Goal: Information Seeking & Learning: Learn about a topic

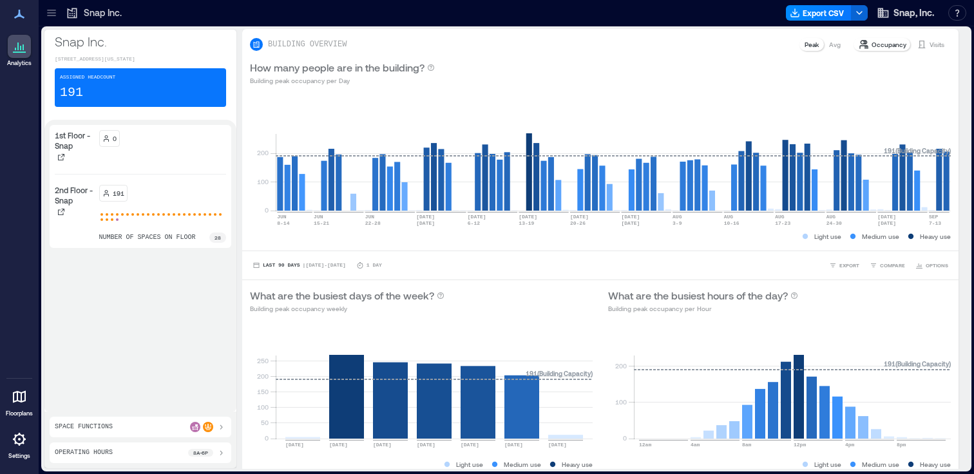
click at [55, 12] on icon at bounding box center [51, 12] width 13 height 13
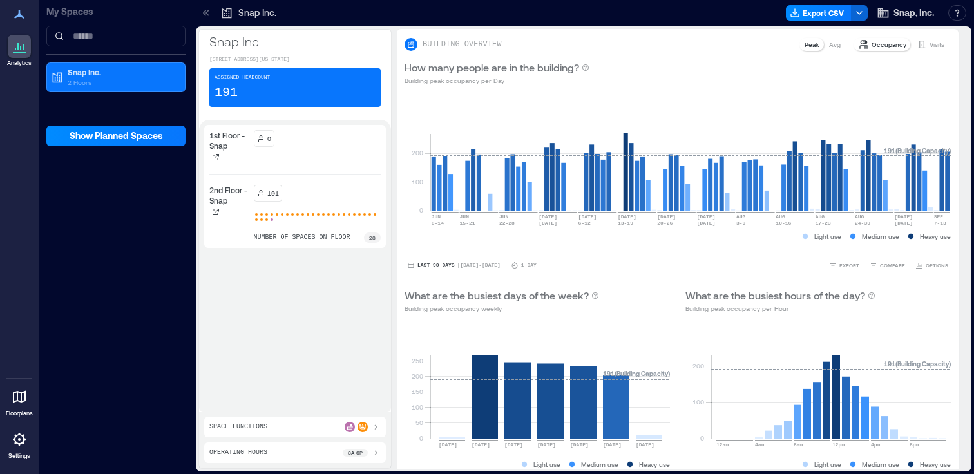
click at [55, 12] on p "My Spaces" at bounding box center [115, 11] width 139 height 13
click at [137, 73] on p "Snap Inc." at bounding box center [122, 72] width 108 height 10
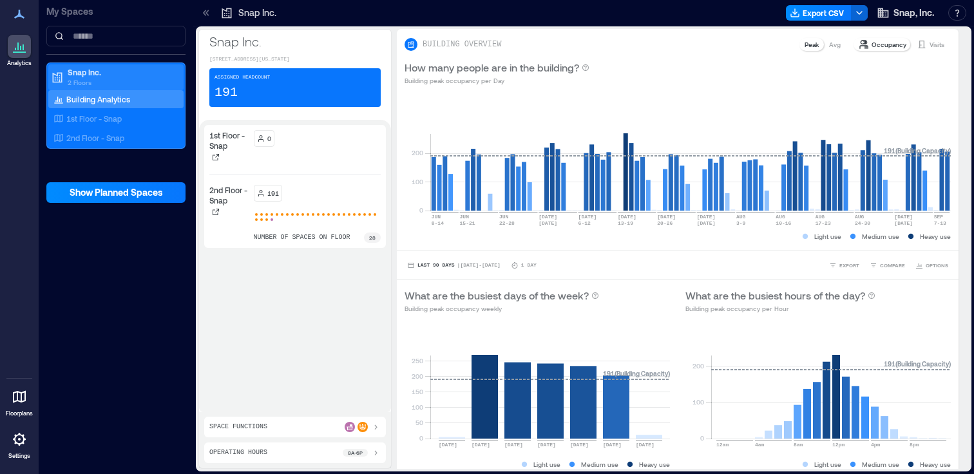
click at [94, 72] on p "Snap Inc." at bounding box center [122, 72] width 108 height 10
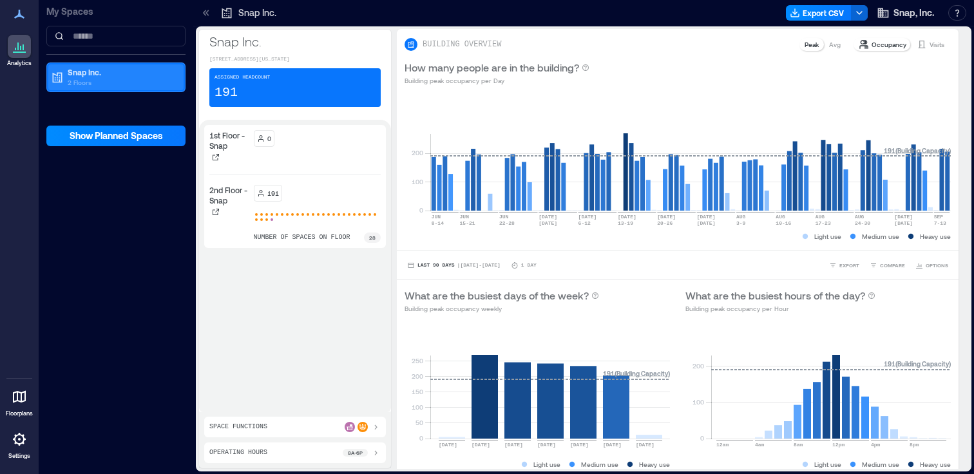
click at [91, 79] on p "2 Floors" at bounding box center [122, 82] width 108 height 10
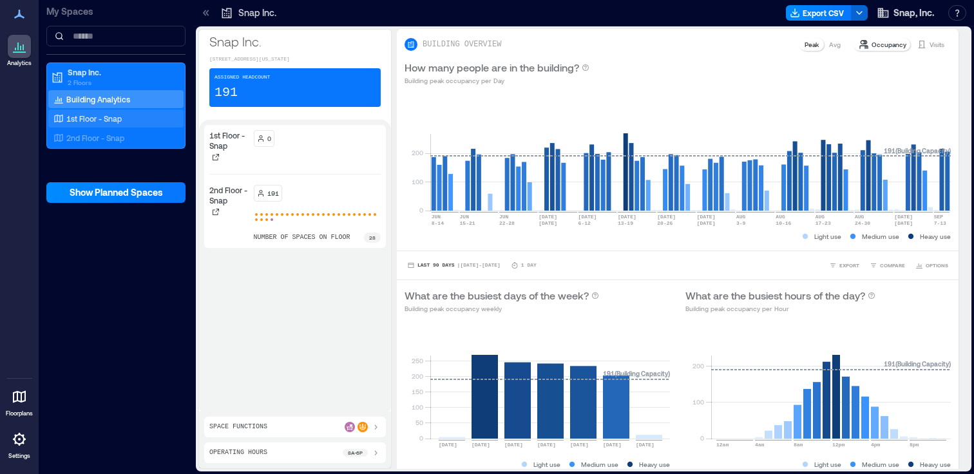
click at [111, 122] on p "1st Floor - Snap" at bounding box center [93, 118] width 55 height 10
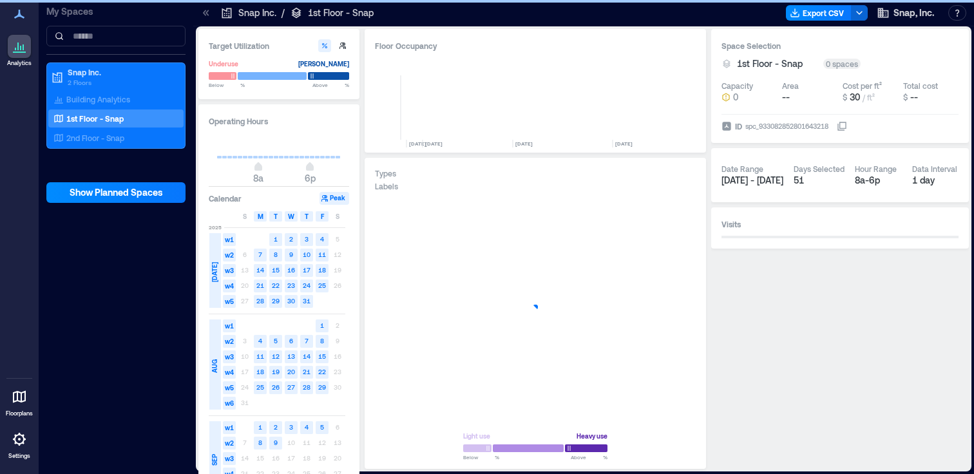
scroll to position [0, 441]
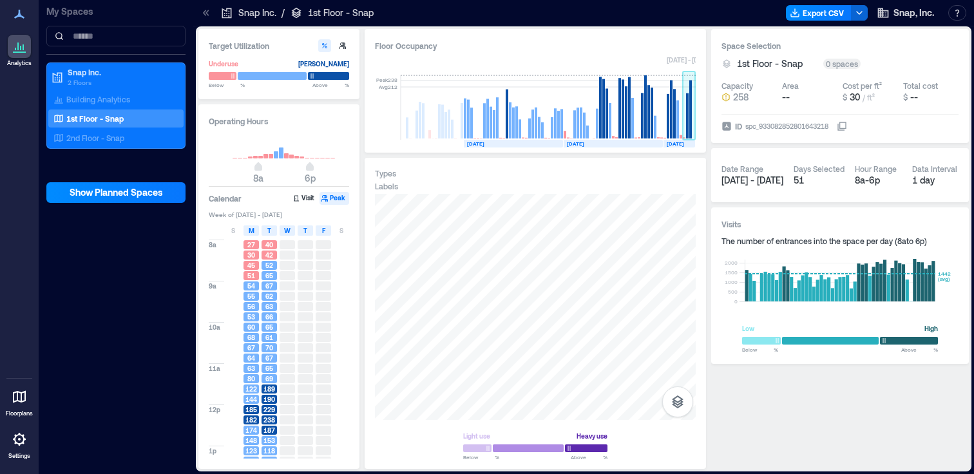
click at [694, 121] on rect at bounding box center [689, 107] width 13 height 64
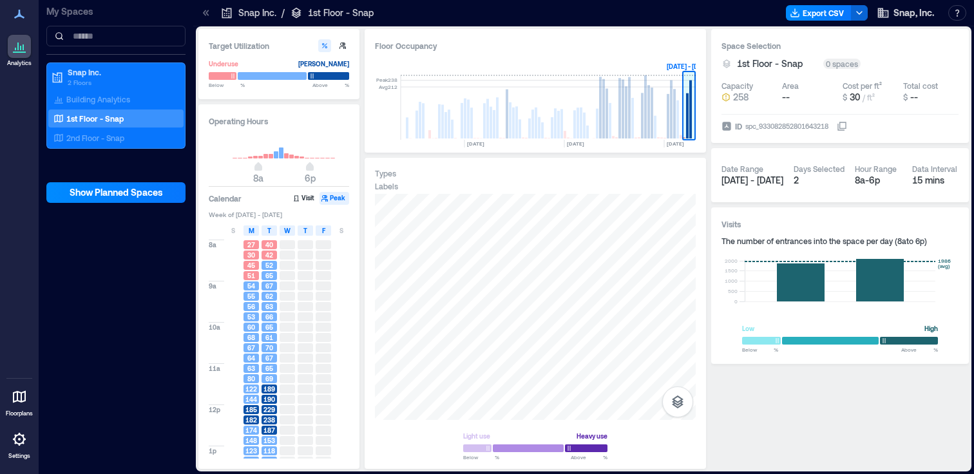
click at [694, 121] on rect at bounding box center [689, 107] width 13 height 64
